Goal: Task Accomplishment & Management: Manage account settings

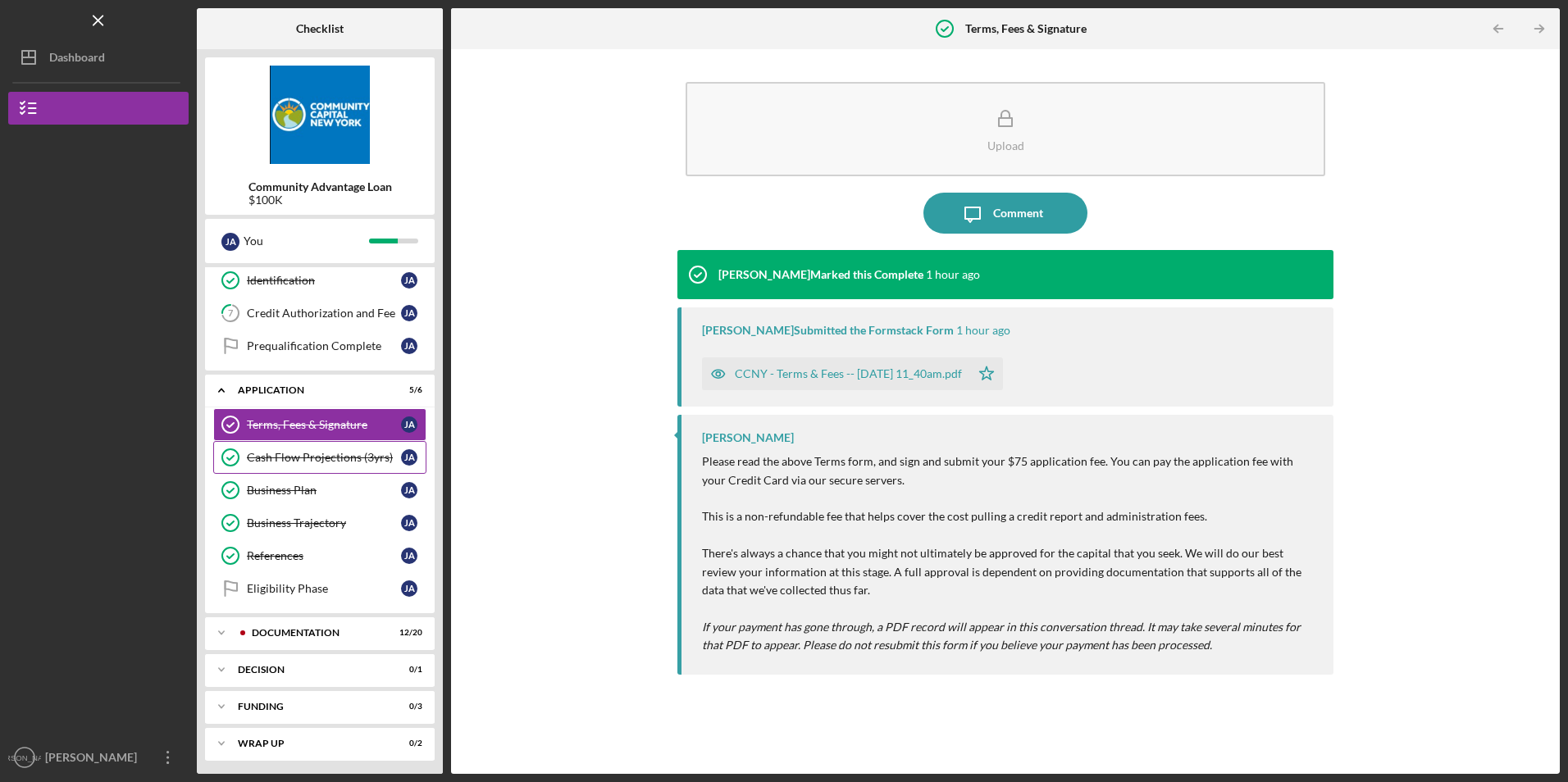
scroll to position [204, 0]
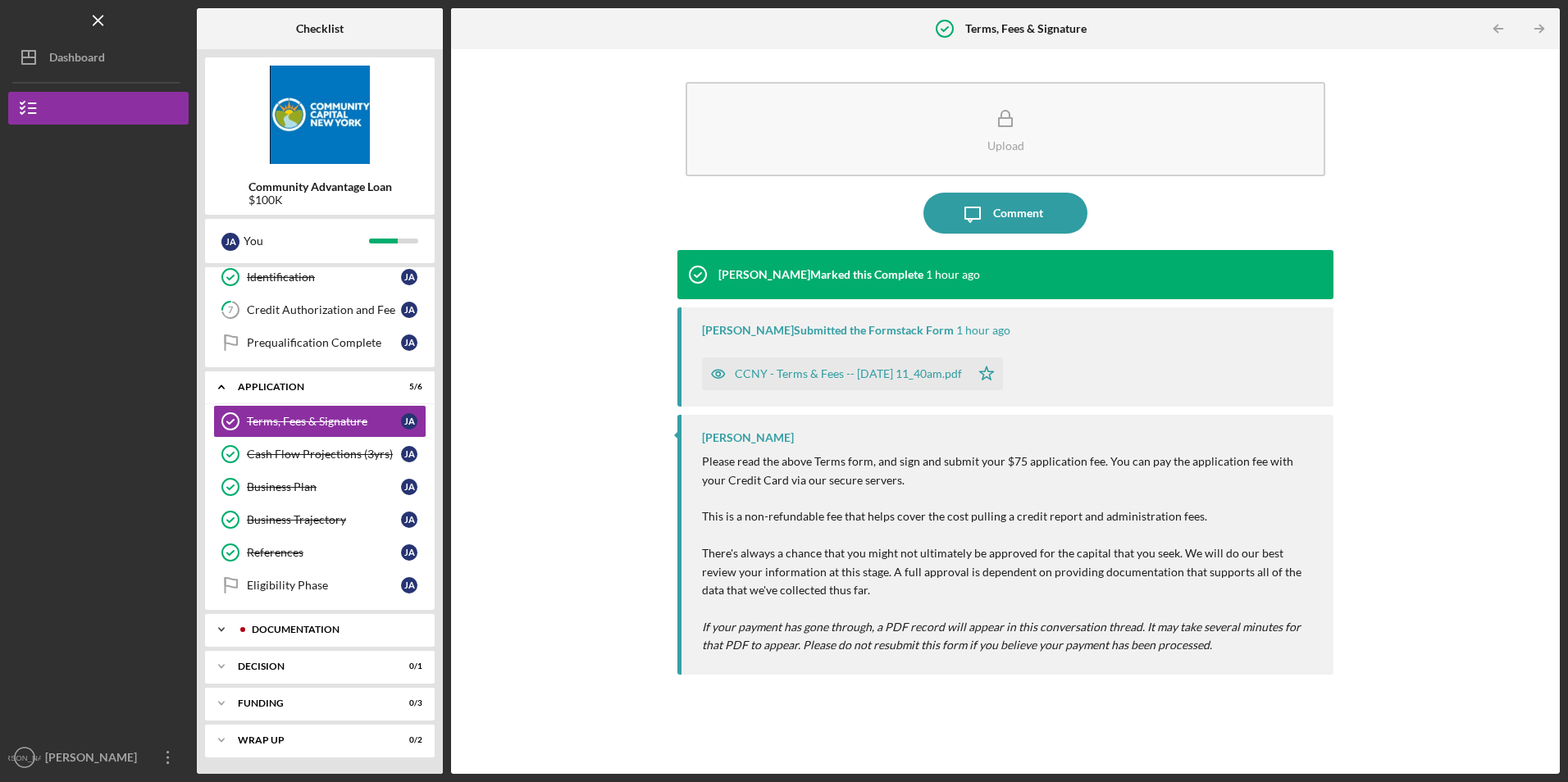
click at [261, 635] on div "Documentation" at bounding box center [329, 630] width 184 height 10
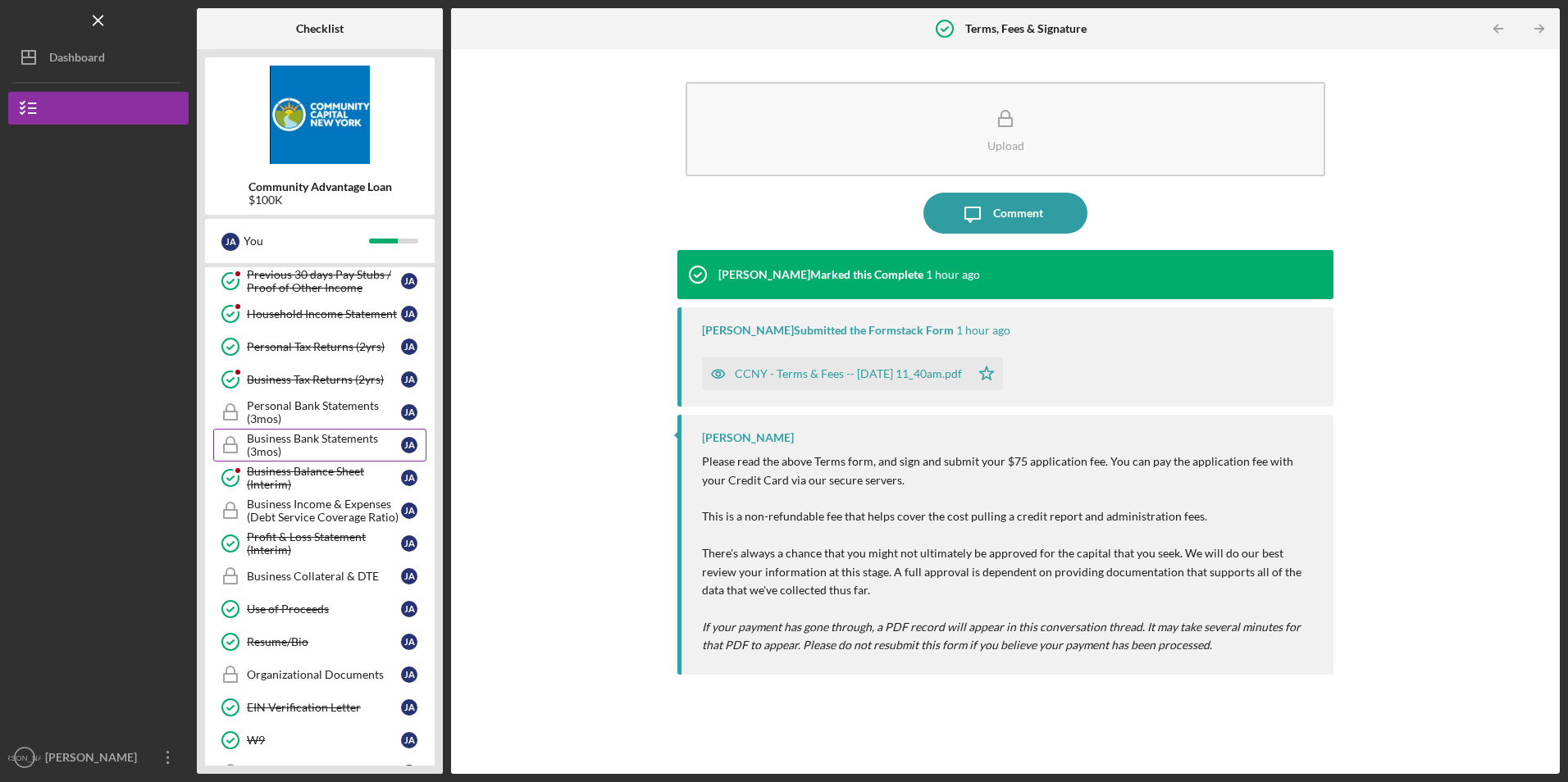
scroll to position [860, 0]
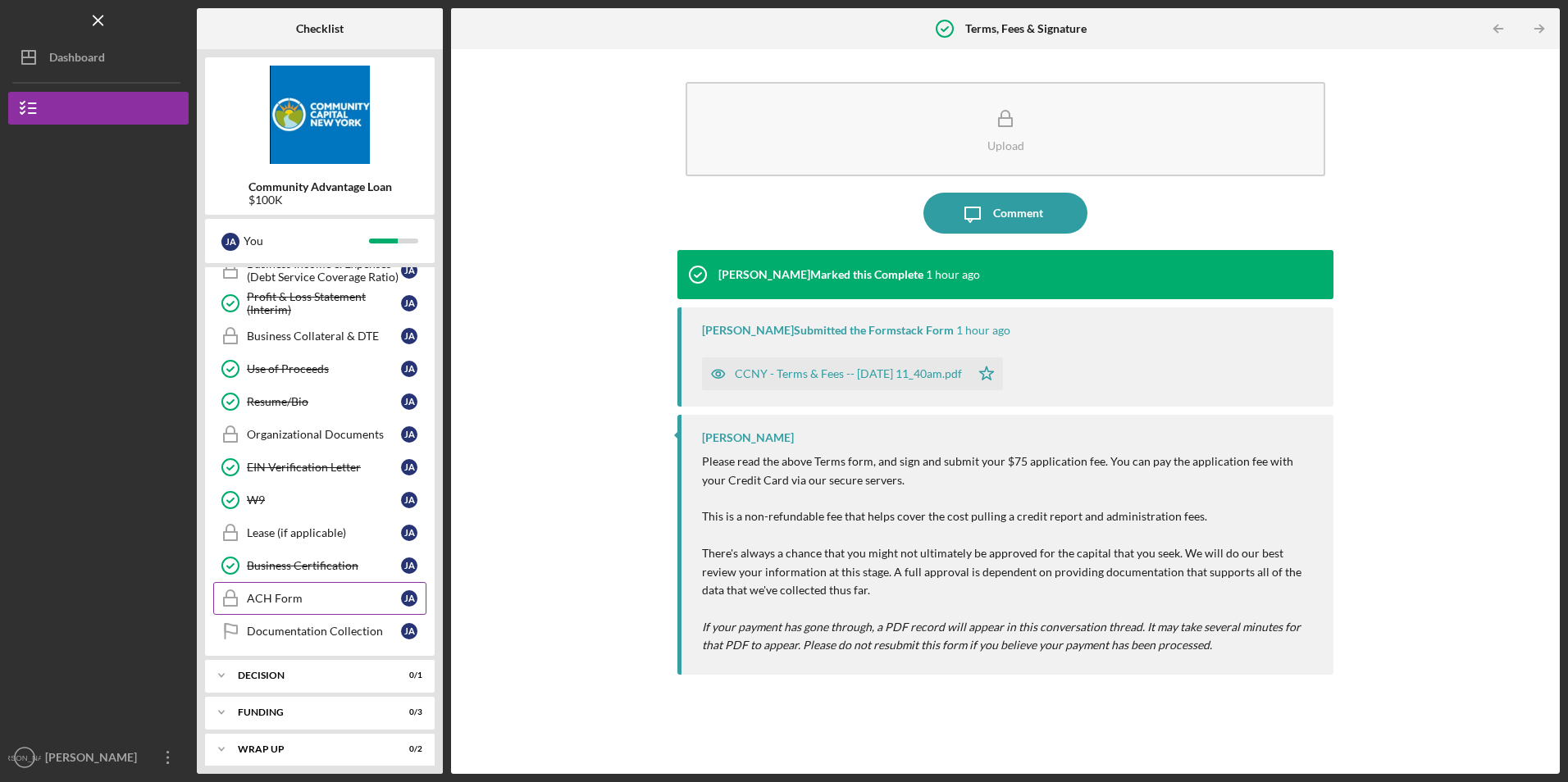
click at [295, 598] on div "ACH Form" at bounding box center [323, 599] width 154 height 13
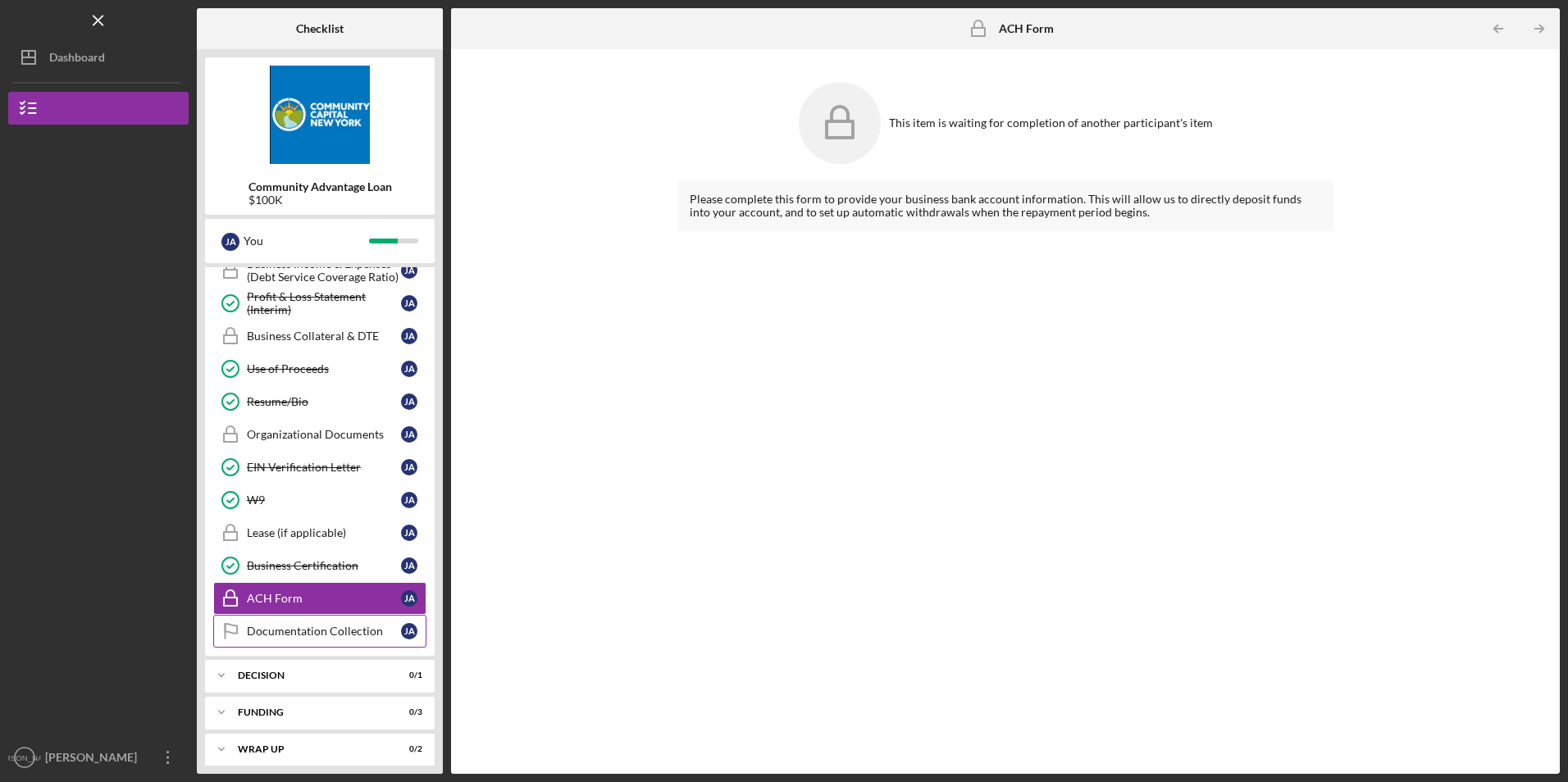
click at [306, 626] on div "Documentation Collection" at bounding box center [323, 631] width 154 height 13
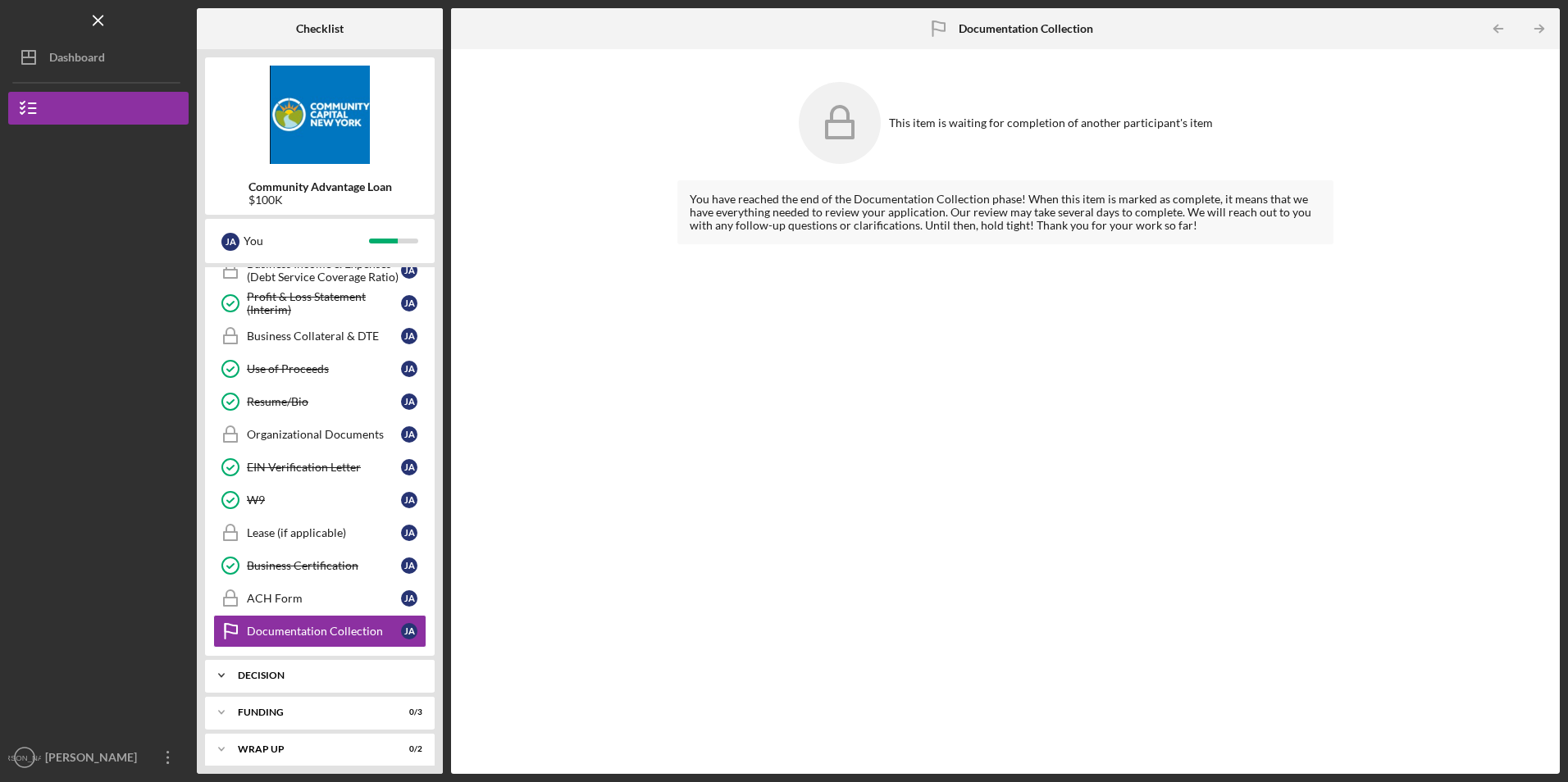
click at [324, 672] on div "Decision" at bounding box center [325, 675] width 177 height 10
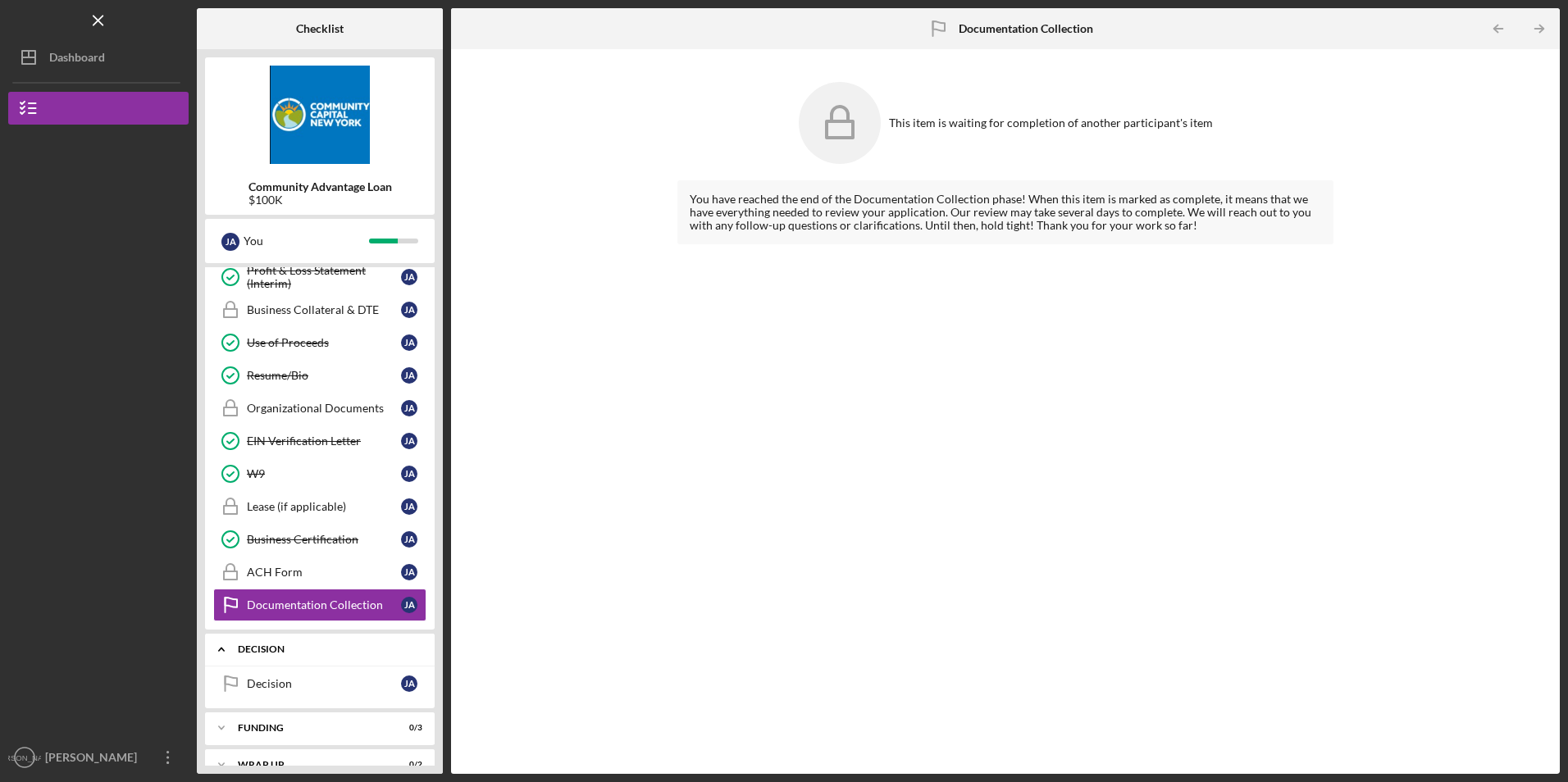
scroll to position [911, 0]
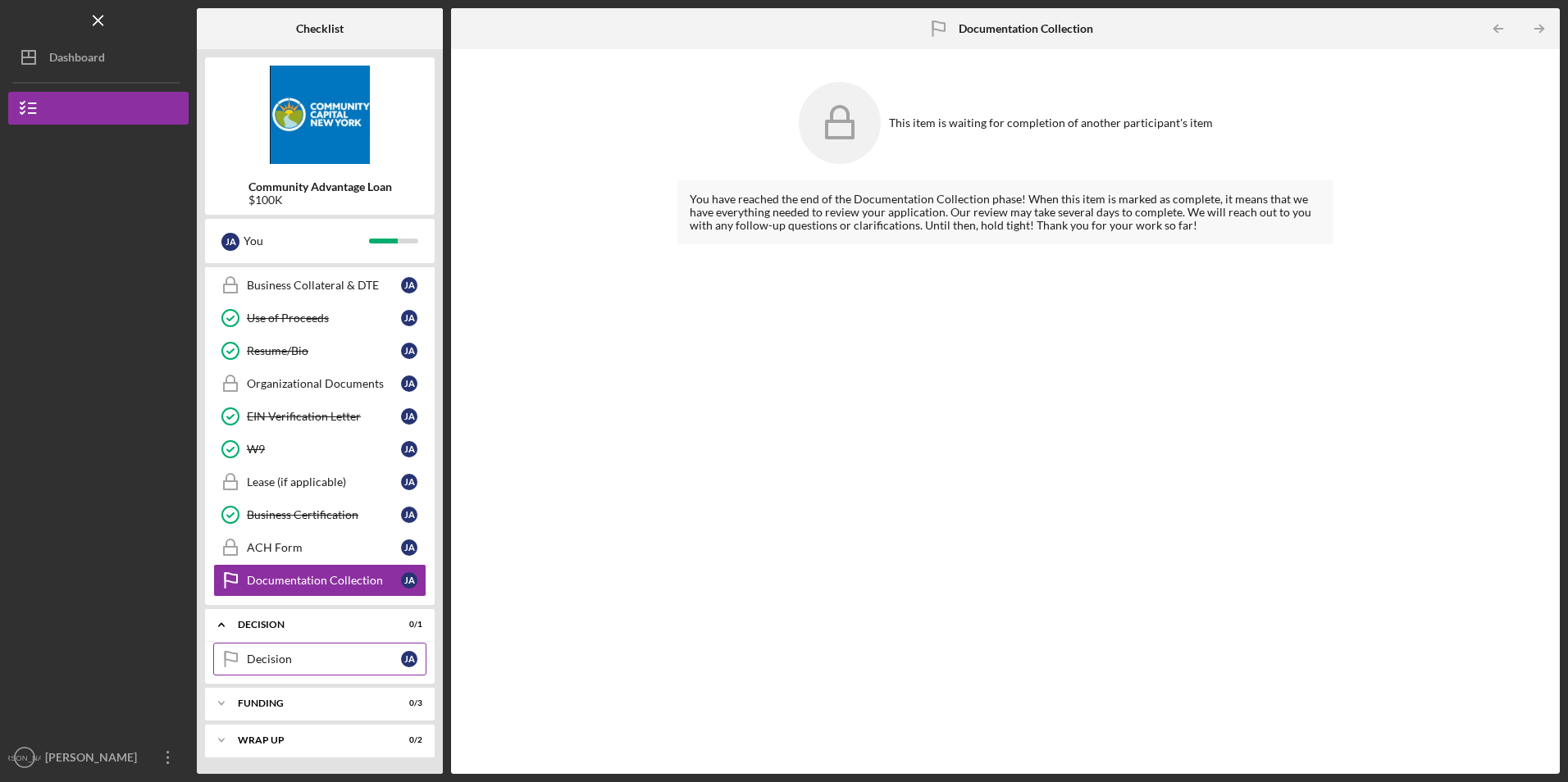
click at [269, 656] on div "Decision" at bounding box center [323, 659] width 154 height 13
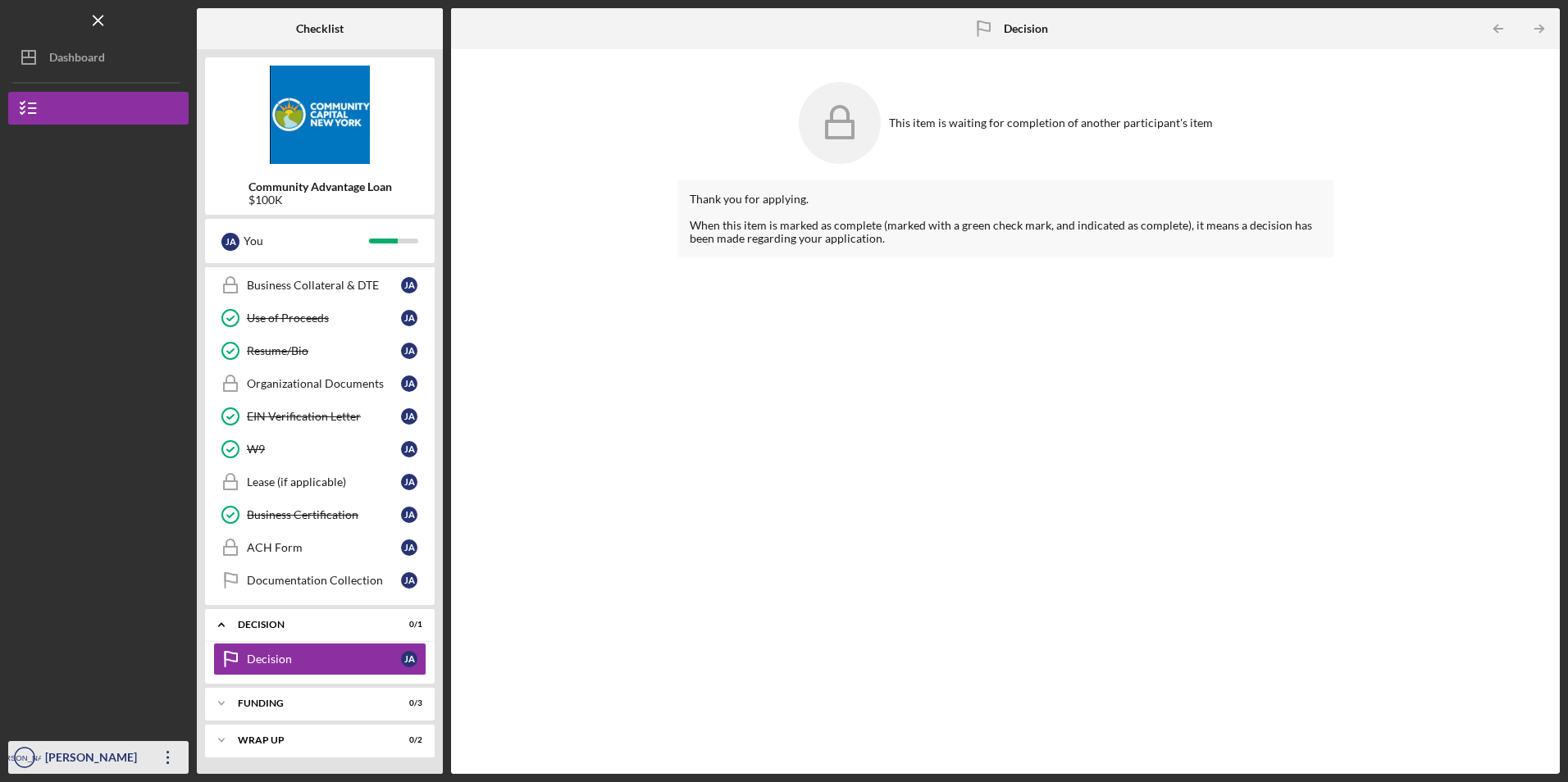
click at [81, 749] on div "Jose Almonte Rodriguez" at bounding box center [95, 759] width 107 height 36
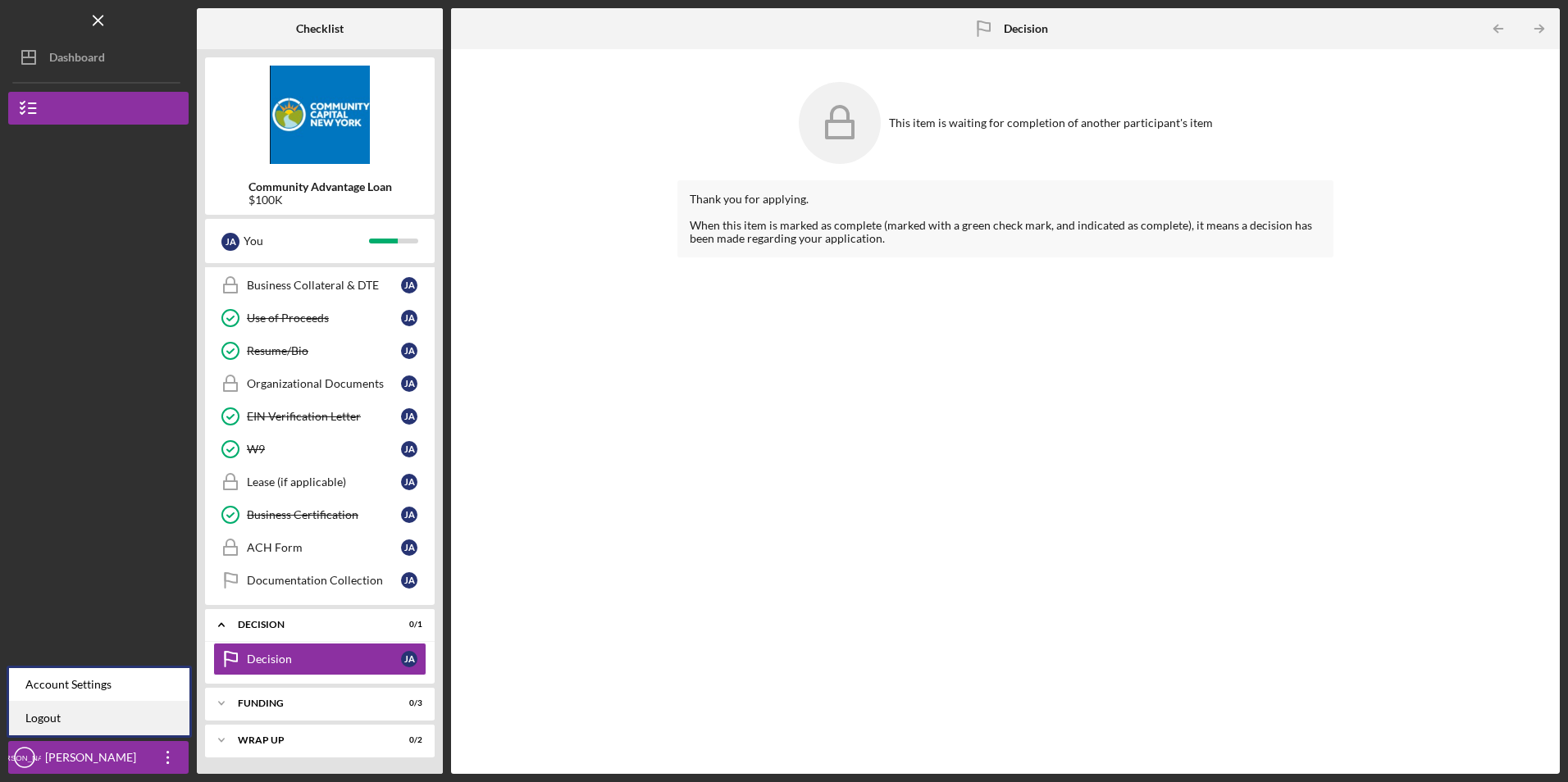
click at [60, 717] on link "Logout" at bounding box center [99, 719] width 180 height 34
